Goal: Task Accomplishment & Management: Use online tool/utility

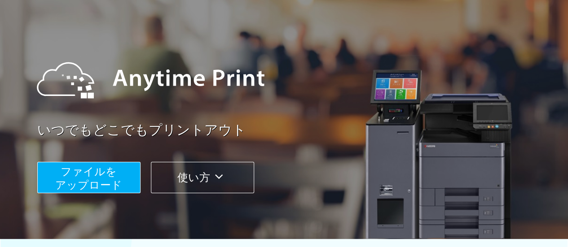
scroll to position [90, 0]
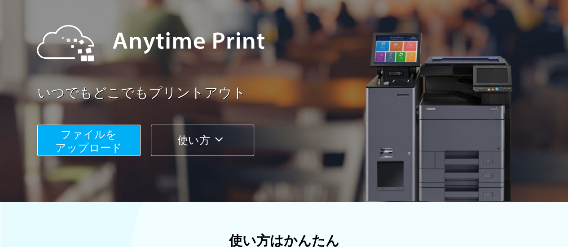
click at [128, 145] on button "ファイルを ​​アップロード" at bounding box center [88, 140] width 103 height 31
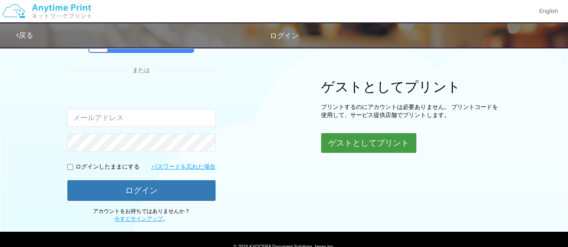
click at [374, 134] on button "ゲストとしてプリント" at bounding box center [368, 143] width 95 height 20
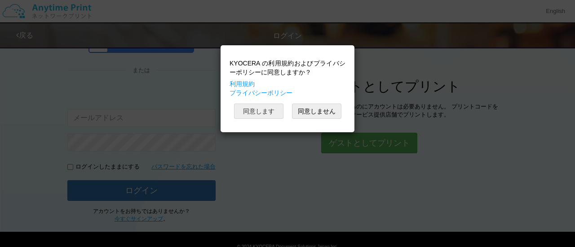
click at [273, 114] on button "同意します" at bounding box center [258, 111] width 49 height 15
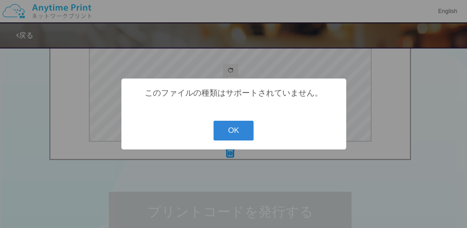
scroll to position [178, 0]
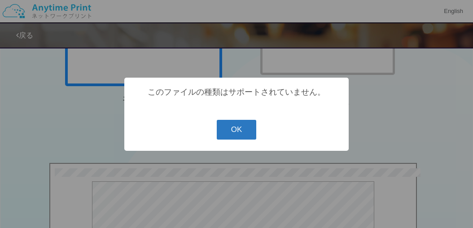
click at [227, 126] on button "OK" at bounding box center [237, 130] width 40 height 20
click at [233, 137] on button "OK" at bounding box center [237, 130] width 40 height 20
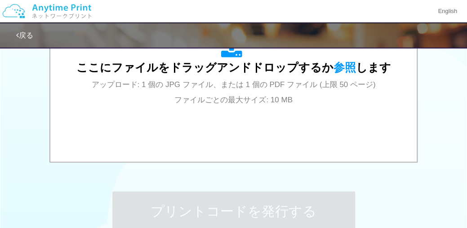
scroll to position [314, 0]
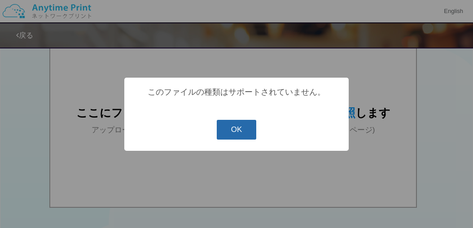
click at [234, 131] on button "OK" at bounding box center [237, 130] width 40 height 20
click at [245, 133] on button "OK" at bounding box center [237, 130] width 40 height 20
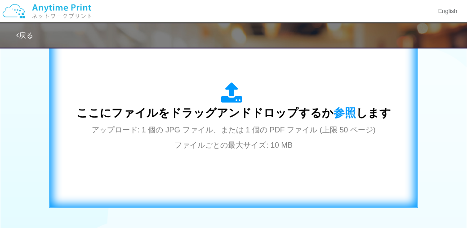
click at [270, 132] on span "アップロード: 1 個の JPG ファイル、または 1 個の PDF ファイル (上限 50 ページ) ファイルごとの最大サイズ: 10 MB" at bounding box center [234, 138] width 284 height 24
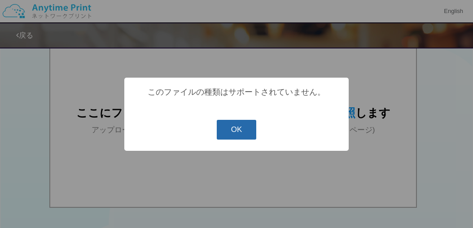
click at [237, 128] on button "OK" at bounding box center [237, 130] width 40 height 20
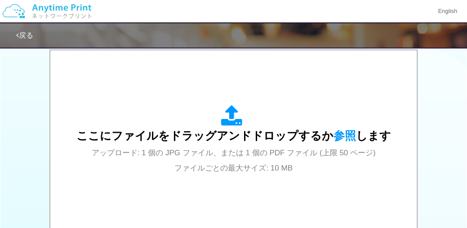
scroll to position [275, 0]
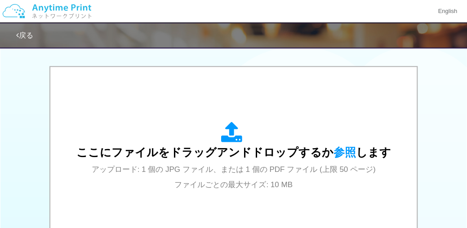
click at [20, 121] on div "2.6 MB 1.png dropzone.dictInvalidFileType Check Error 2.6 MB 1.png dropzone.dic…" at bounding box center [233, 157] width 467 height 183
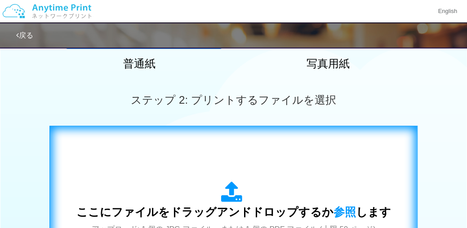
scroll to position [314, 0]
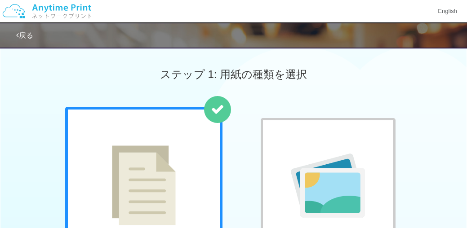
scroll to position [314, 0]
